Goal: Find specific page/section: Find specific page/section

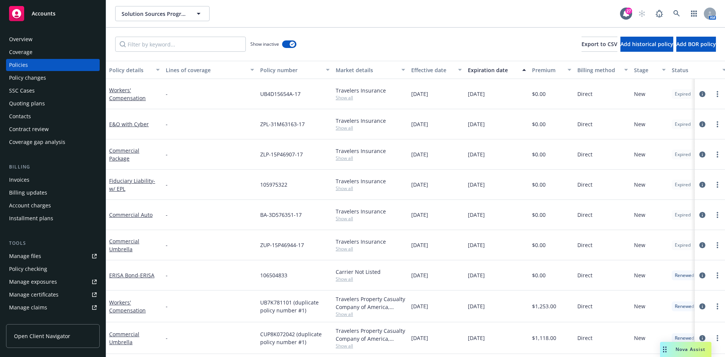
click at [75, 20] on div "Accounts" at bounding box center [53, 13] width 88 height 15
